Goal: Communication & Community: Connect with others

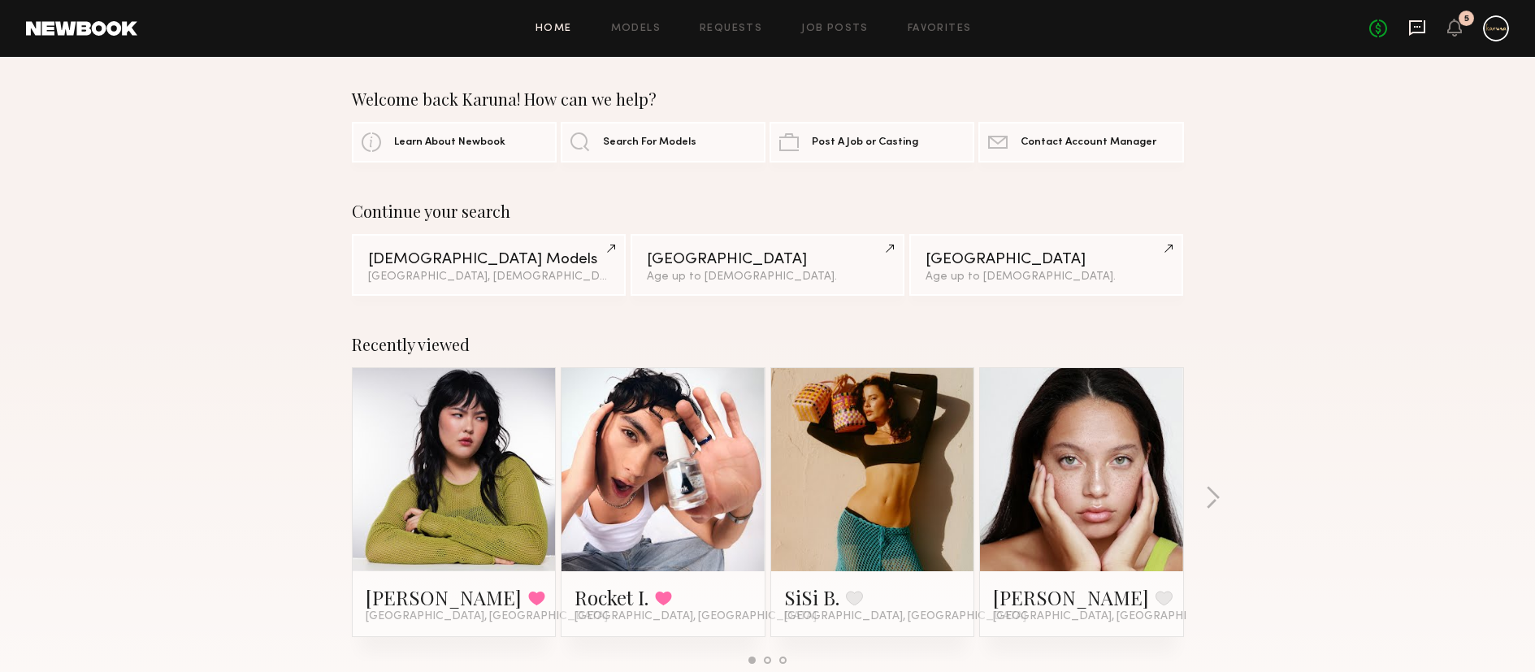
click at [1420, 29] on icon at bounding box center [1417, 28] width 18 height 18
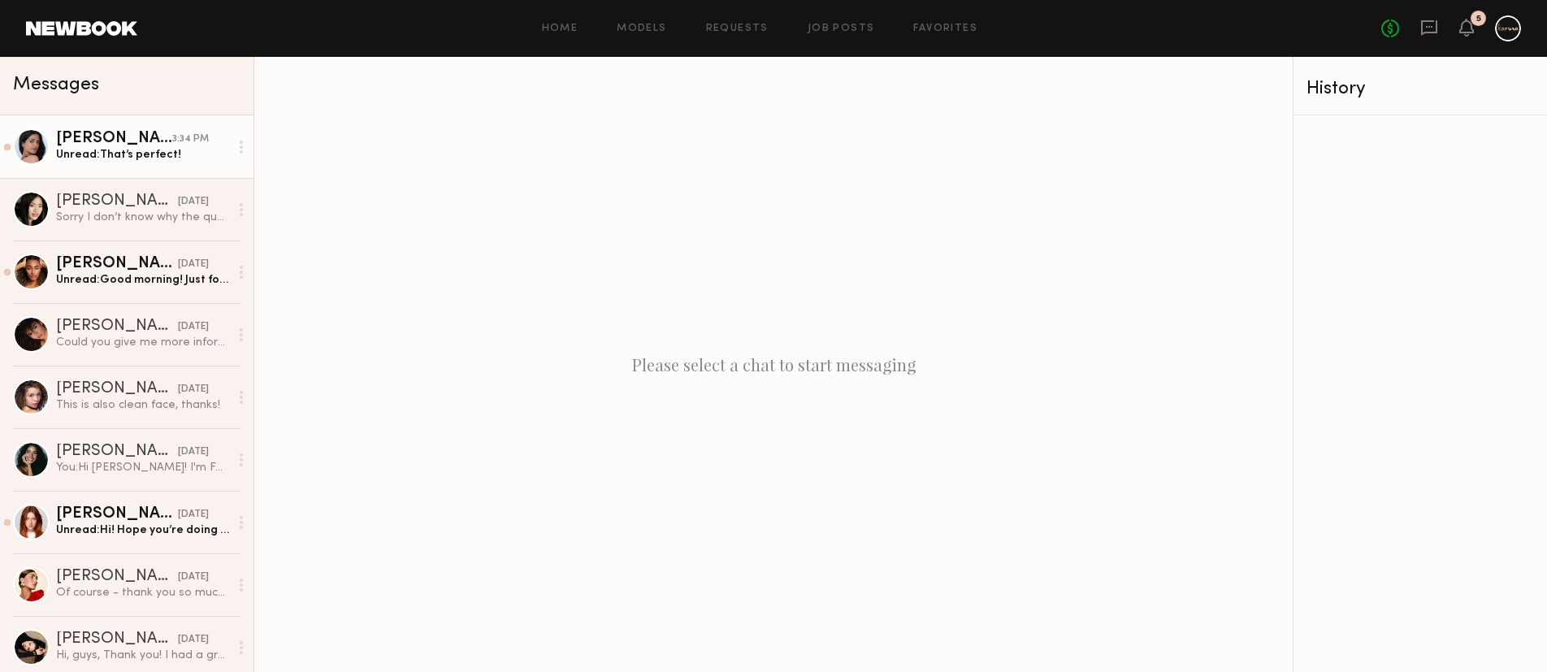
click at [135, 154] on div "Unread: That’s perfect!" at bounding box center [142, 154] width 173 height 15
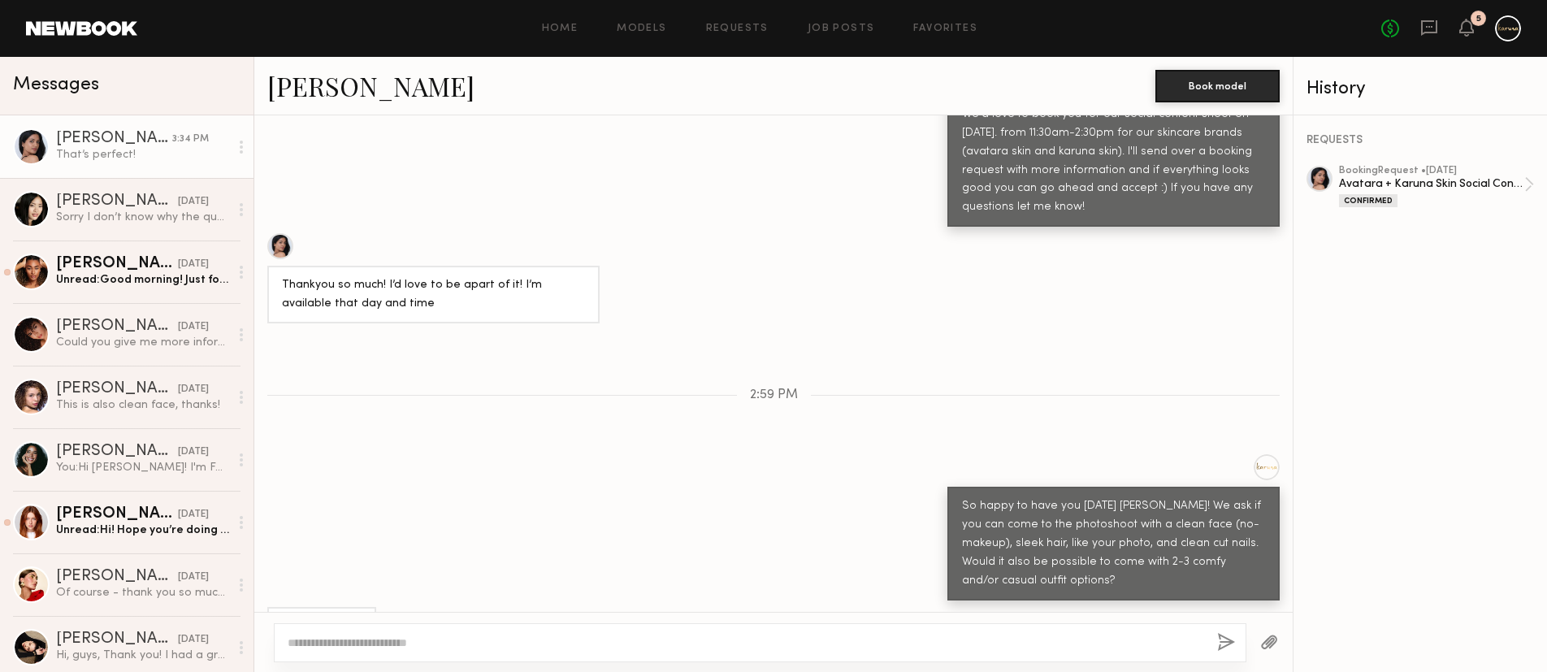
scroll to position [1606, 0]
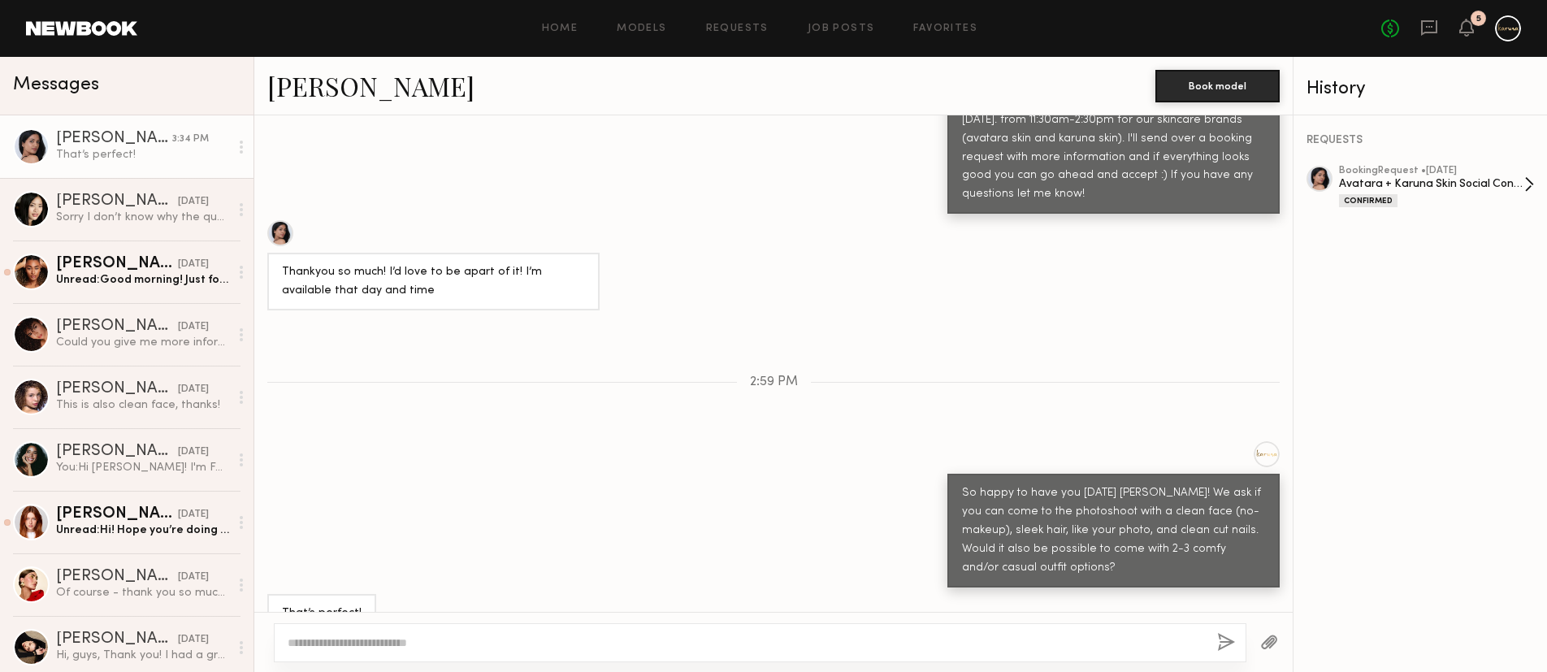
click at [1451, 188] on div "Avatara + Karuna Skin Social Content Shoot" at bounding box center [1431, 183] width 185 height 15
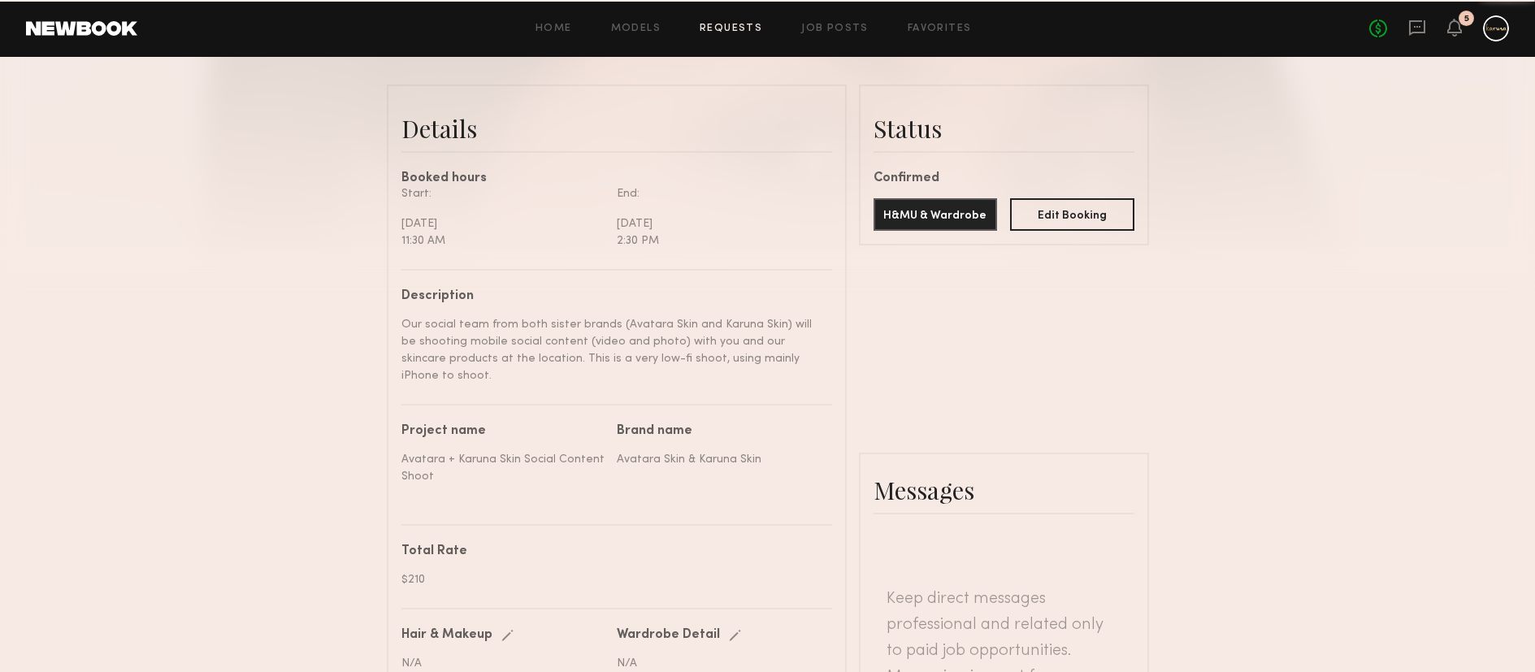
scroll to position [1898, 0]
